Goal: Register for event/course

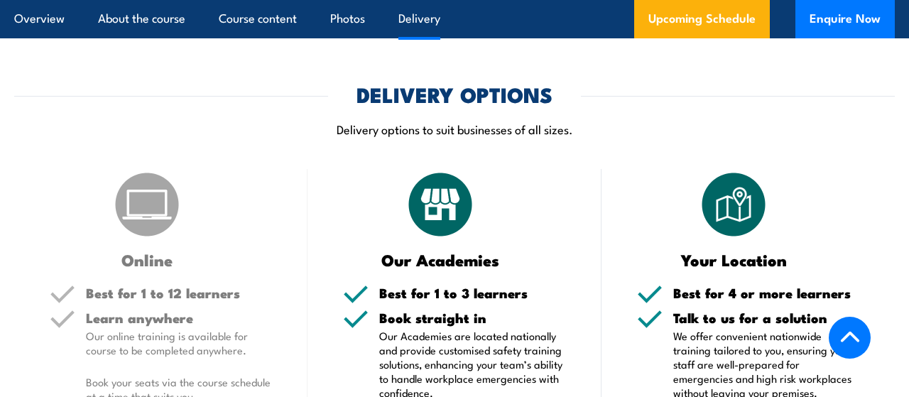
scroll to position [1829, 0]
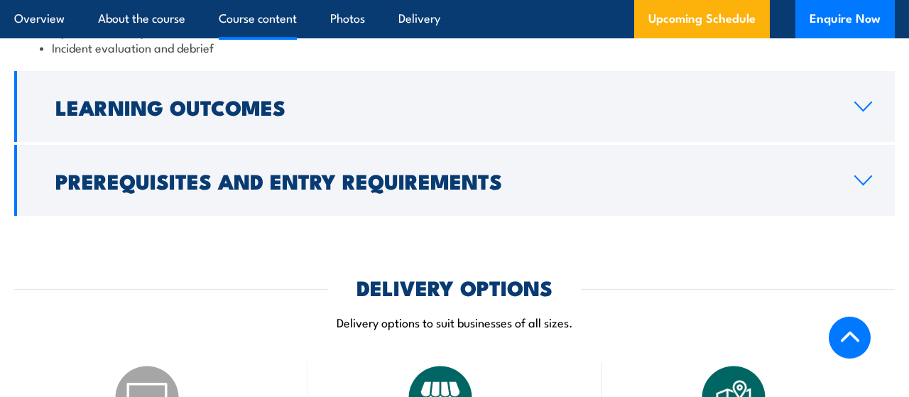
scroll to position [1561, 0]
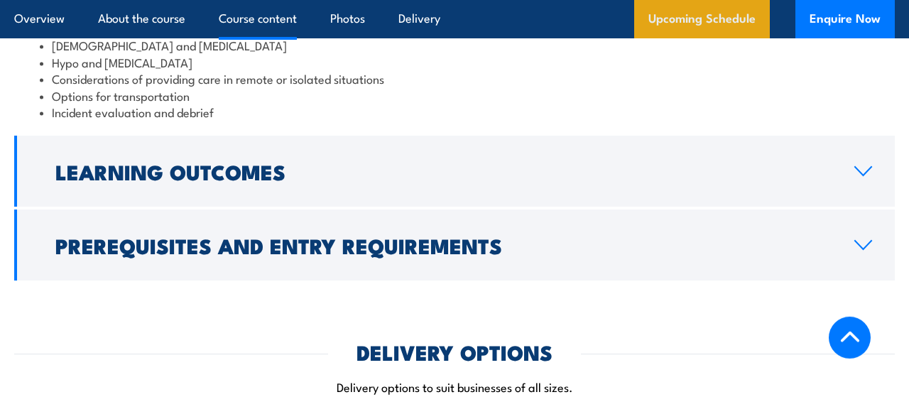
click at [720, 26] on link "Upcoming Schedule" at bounding box center [702, 19] width 136 height 38
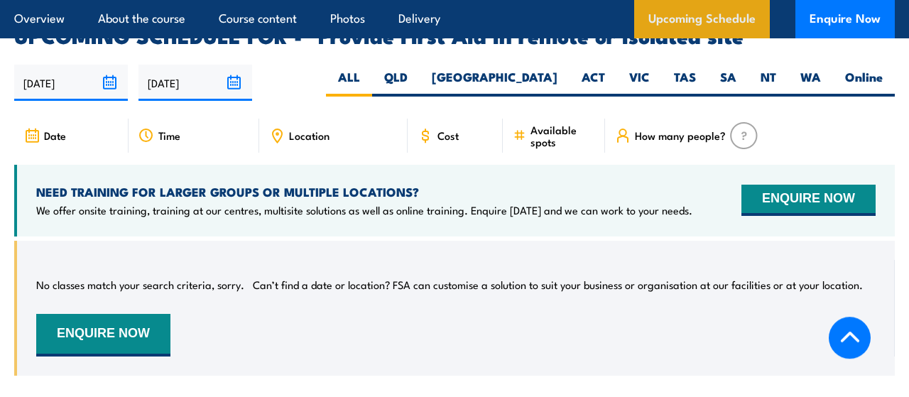
scroll to position [2449, 0]
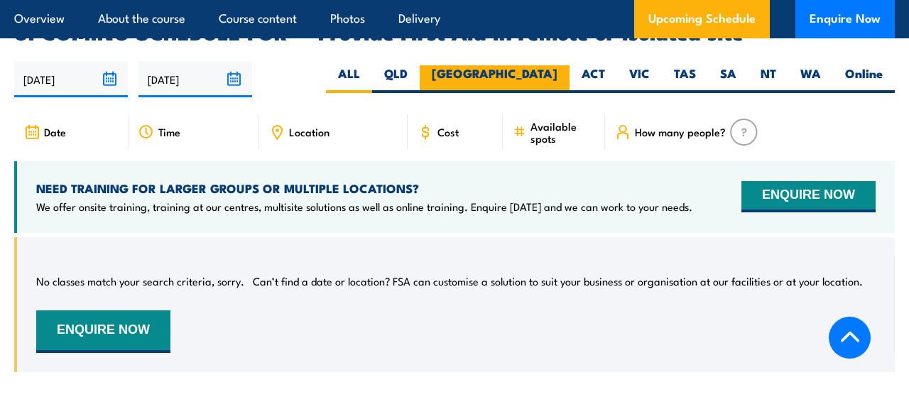
click at [548, 65] on label "[GEOGRAPHIC_DATA]" at bounding box center [495, 79] width 150 height 28
click at [558, 65] on input "[GEOGRAPHIC_DATA]" at bounding box center [562, 69] width 9 height 9
radio input "true"
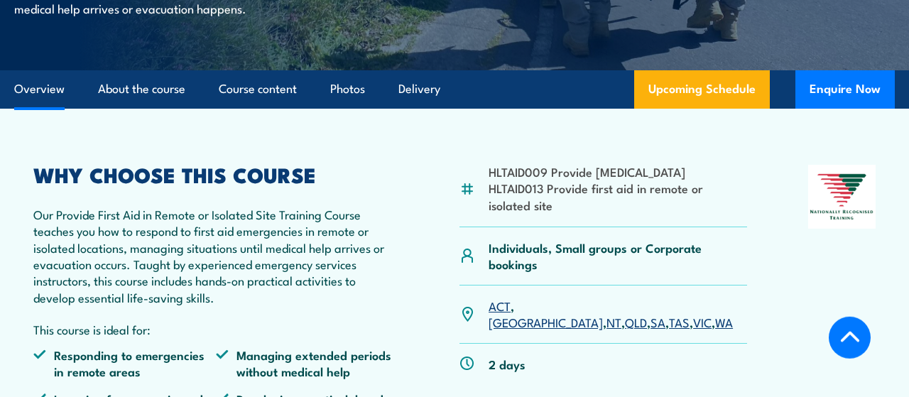
scroll to position [316, 0]
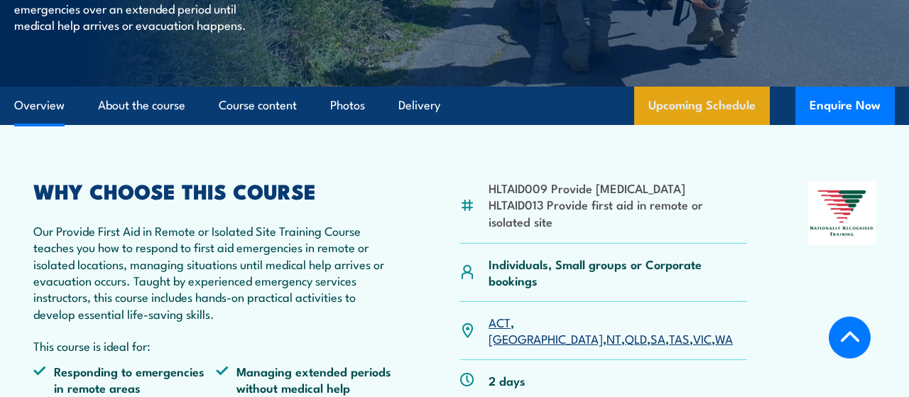
click at [719, 102] on link "Upcoming Schedule" at bounding box center [702, 106] width 136 height 38
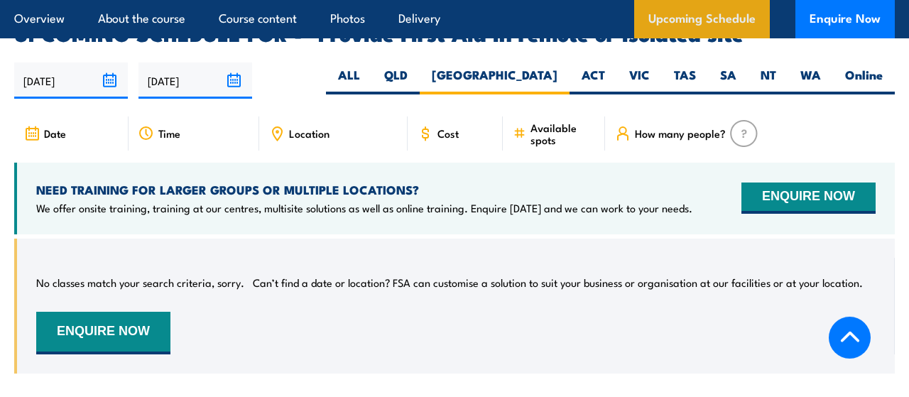
scroll to position [2449, 0]
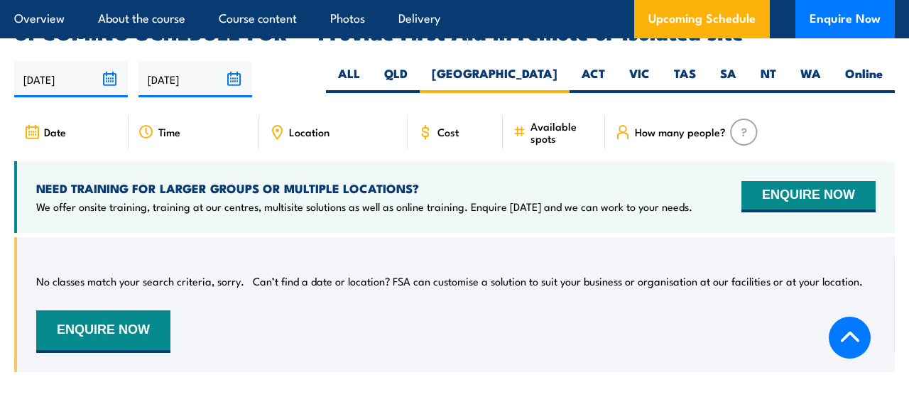
click at [50, 126] on span "Date" at bounding box center [55, 132] width 22 height 12
click at [35, 124] on icon at bounding box center [32, 132] width 16 height 16
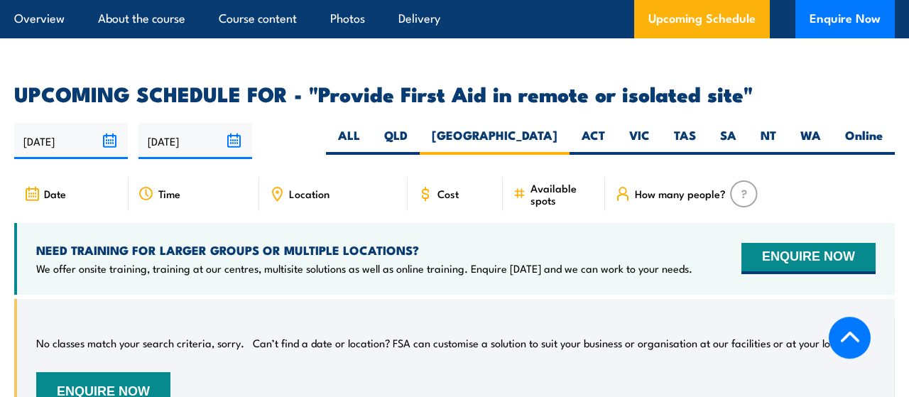
scroll to position [2404, 0]
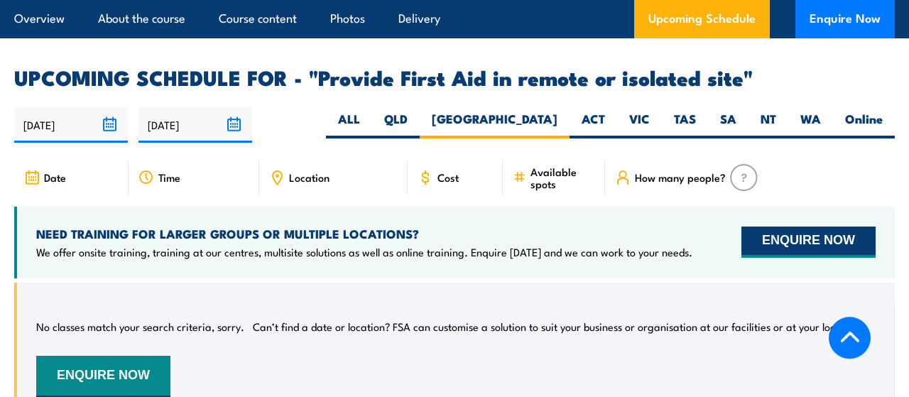
click at [783, 227] on button "ENQUIRE NOW" at bounding box center [809, 242] width 134 height 31
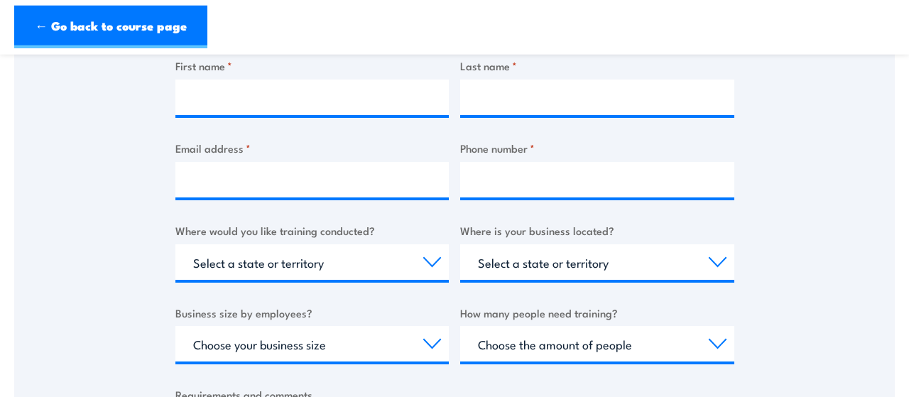
scroll to position [398, 0]
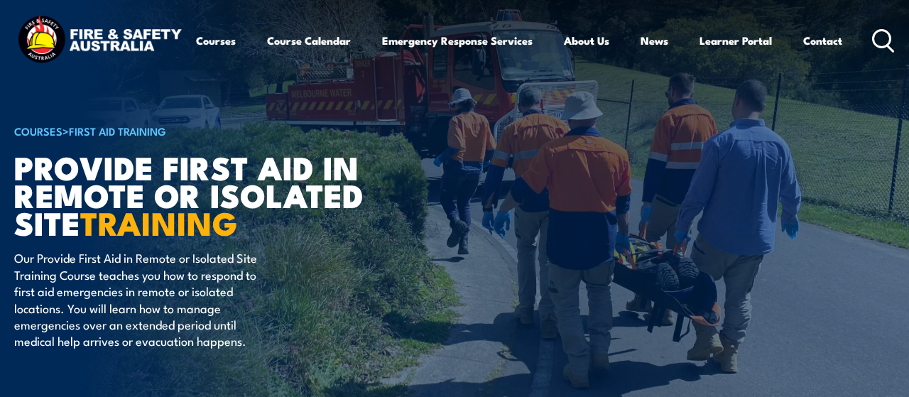
scroll to position [2404, 0]
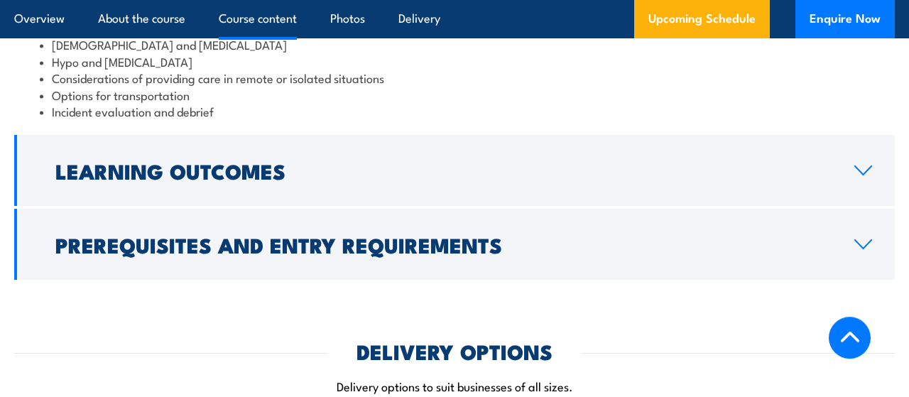
scroll to position [1561, 0]
